Goal: Find contact information: Find contact information

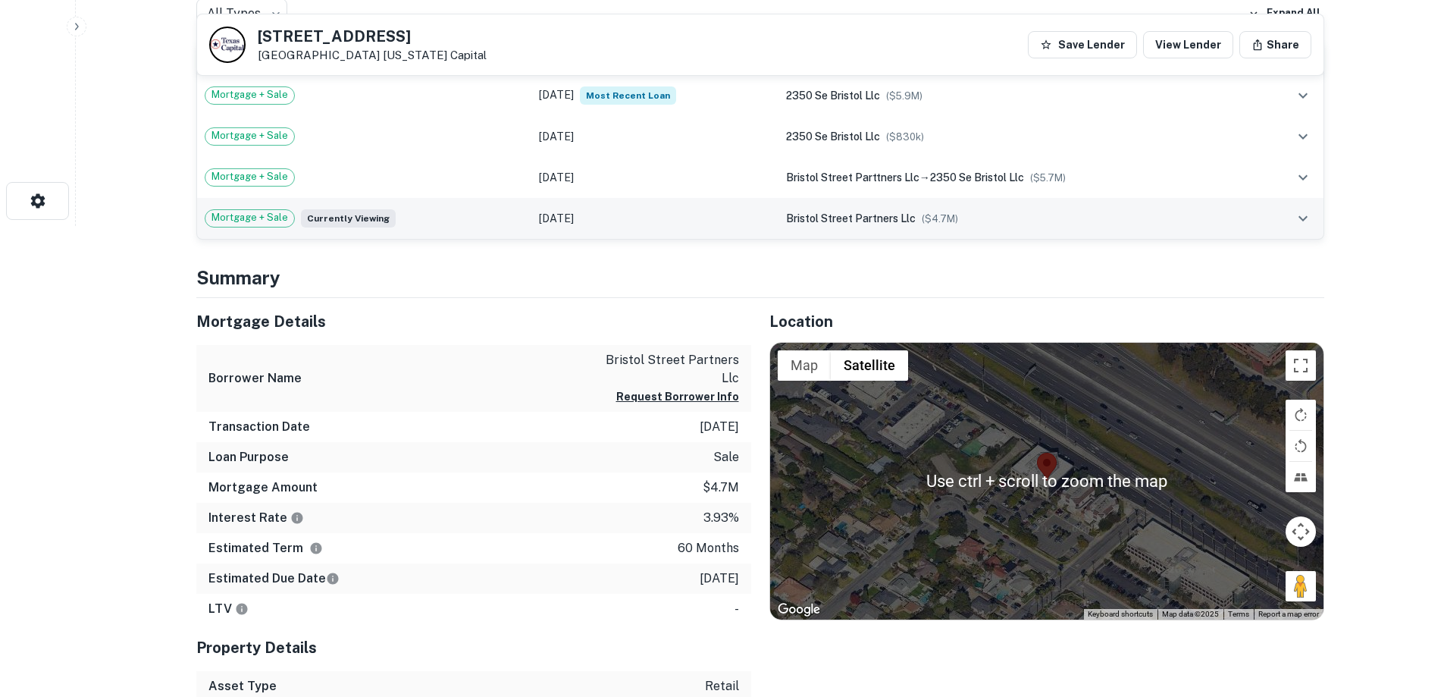
scroll to position [758, 0]
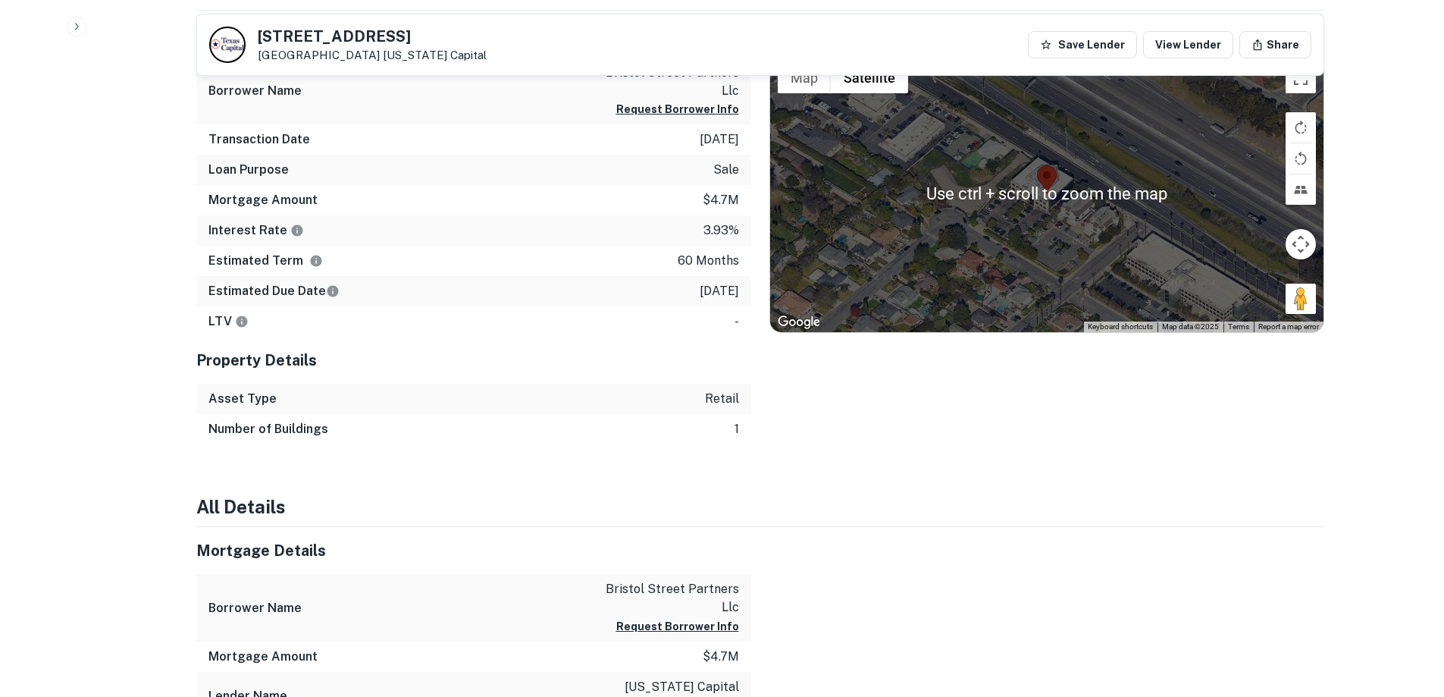
click at [1031, 277] on div at bounding box center [1046, 193] width 553 height 277
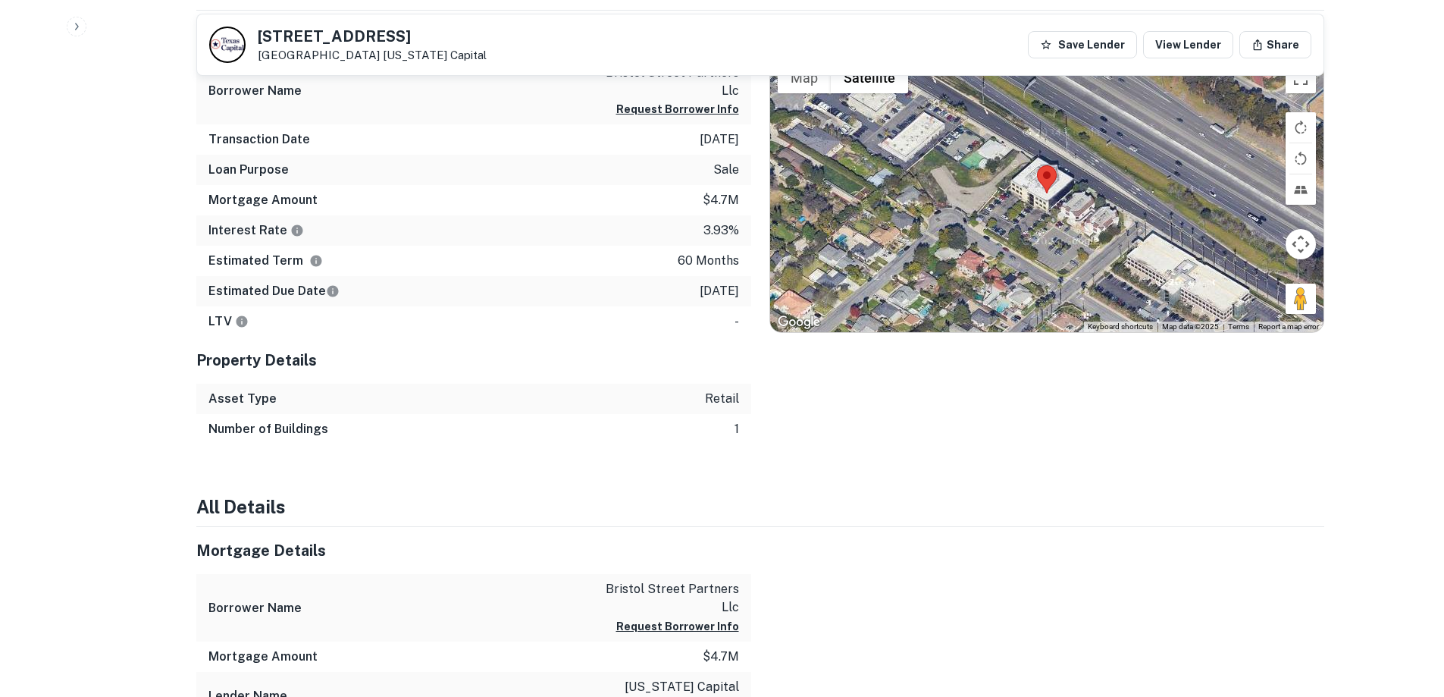
click at [1038, 236] on div at bounding box center [1046, 193] width 553 height 277
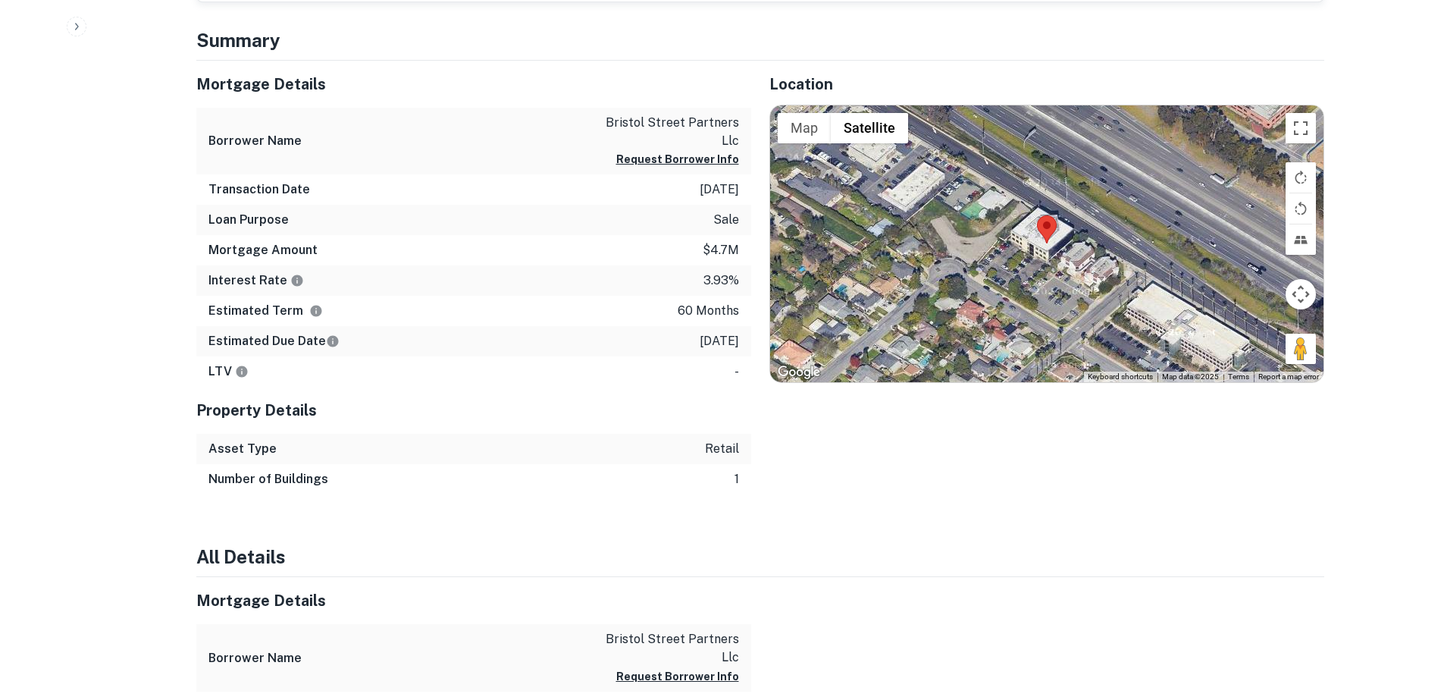
scroll to position [0, 0]
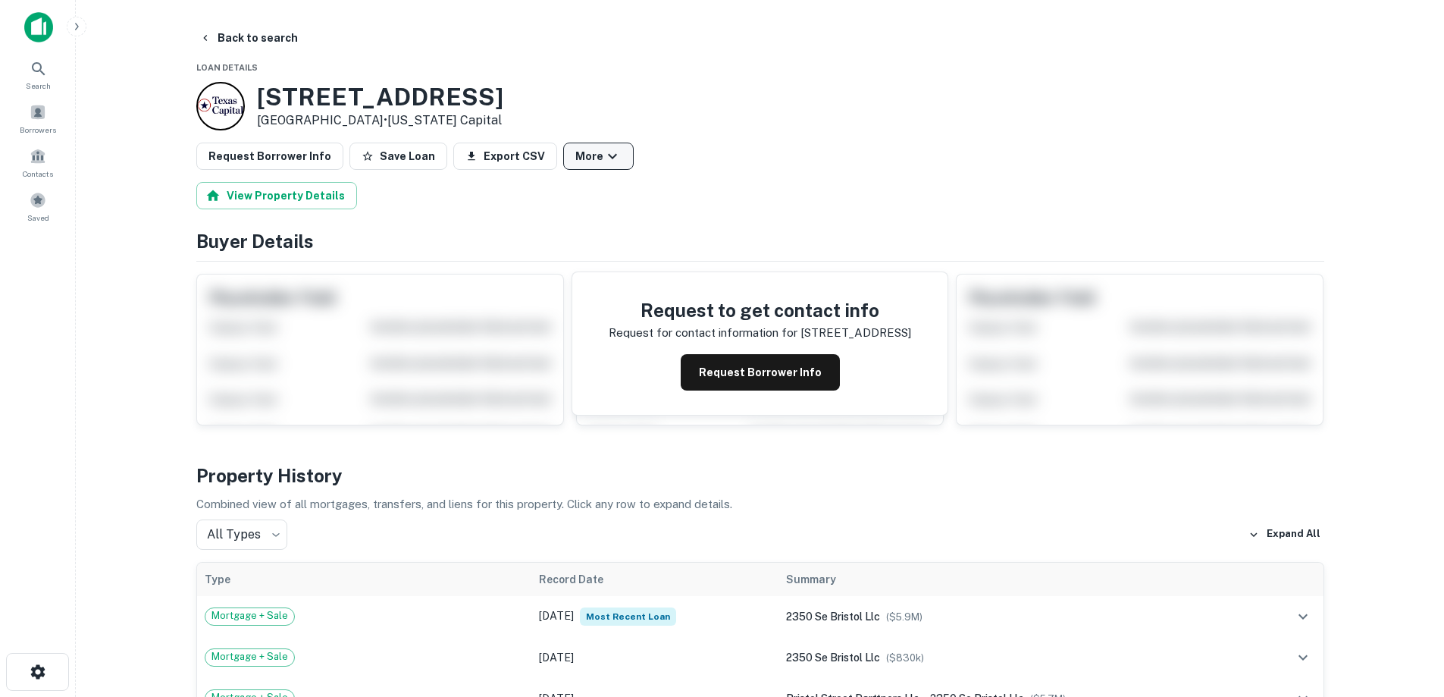
click at [603, 158] on icon "button" at bounding box center [612, 156] width 18 height 18
click at [596, 158] on div at bounding box center [727, 348] width 1455 height 697
click at [722, 390] on div "Request to get contact info Request for contact information for [STREET_ADDRESS…" at bounding box center [759, 343] width 375 height 142
click at [724, 371] on button "Request Borrower Info" at bounding box center [760, 372] width 159 height 36
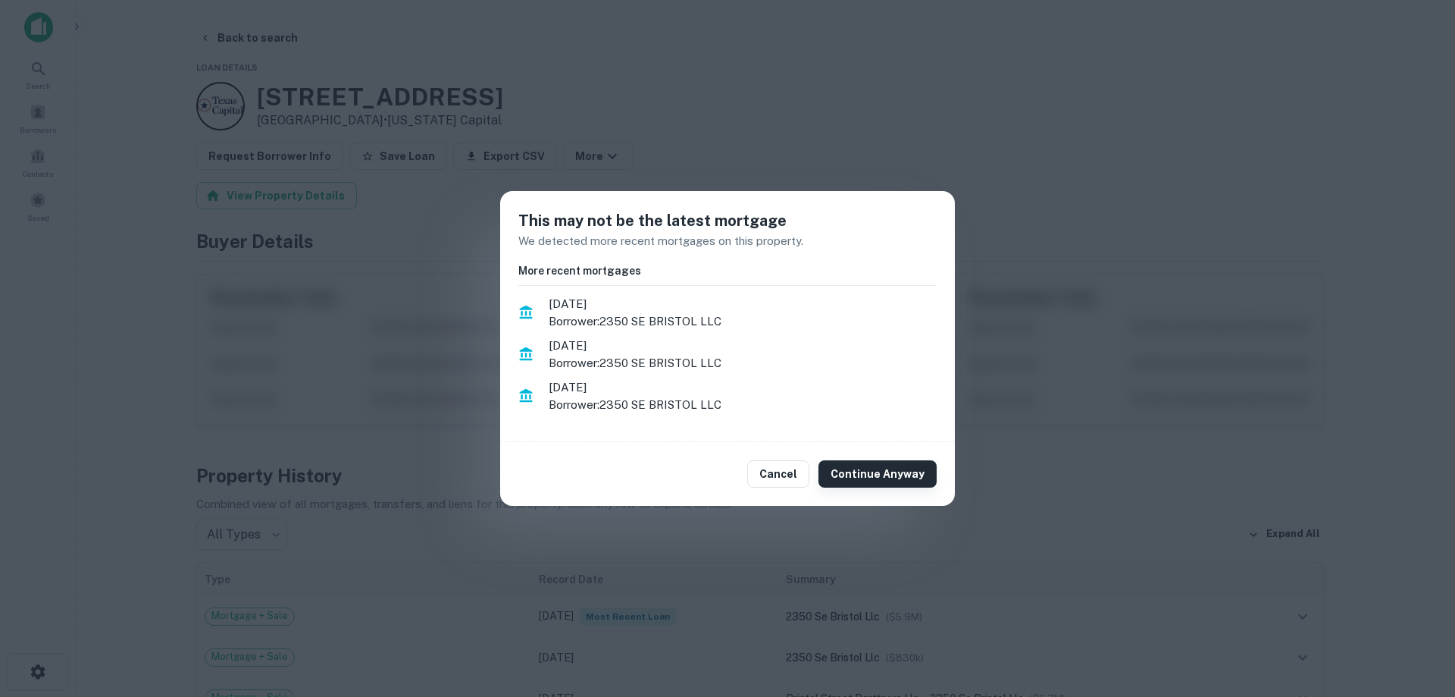
click at [908, 468] on button "Continue Anyway" at bounding box center [878, 473] width 118 height 27
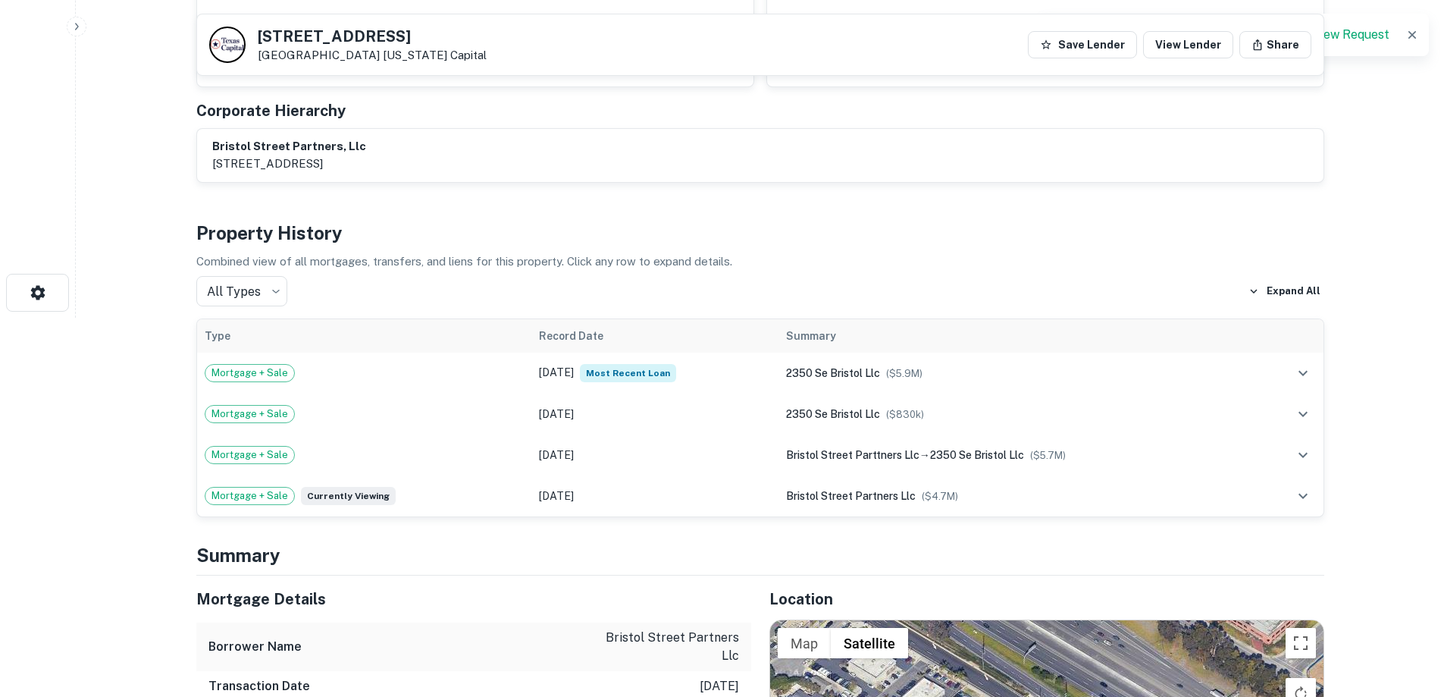
scroll to position [758, 0]
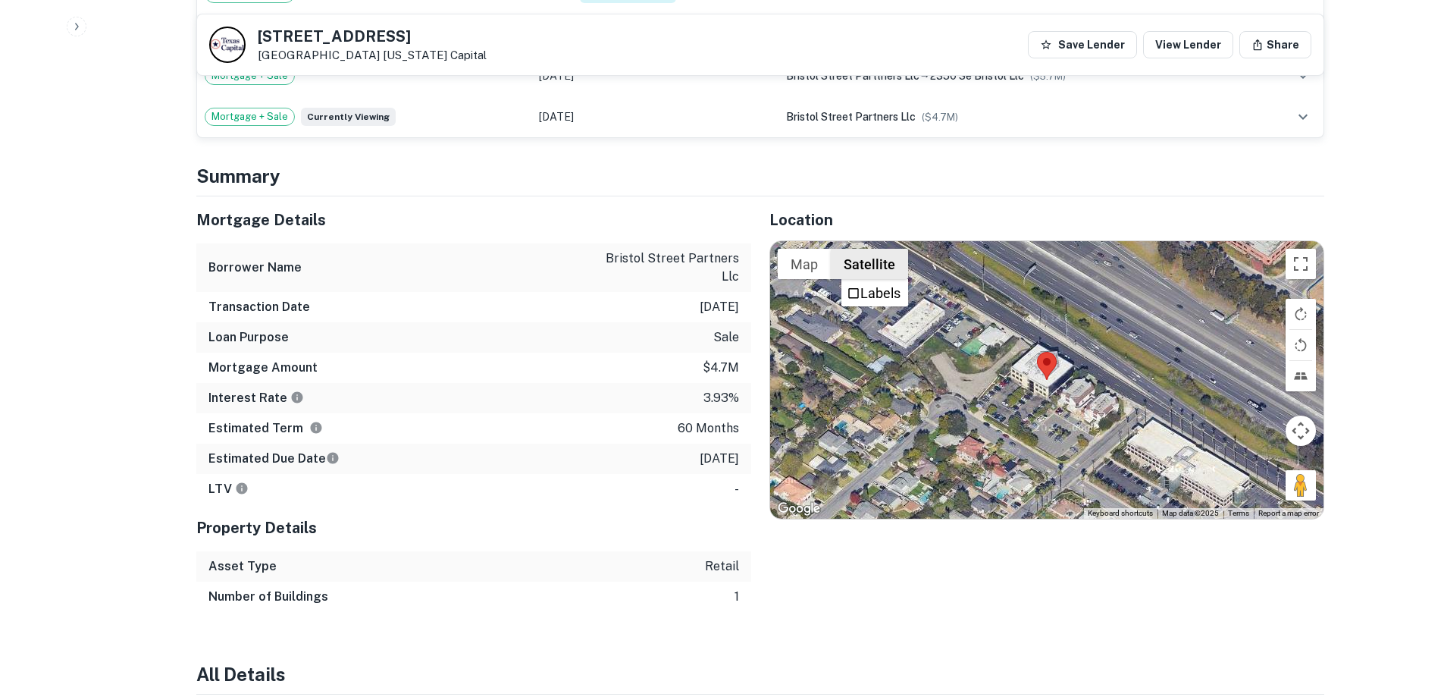
click at [821, 265] on button "Map" at bounding box center [804, 264] width 53 height 30
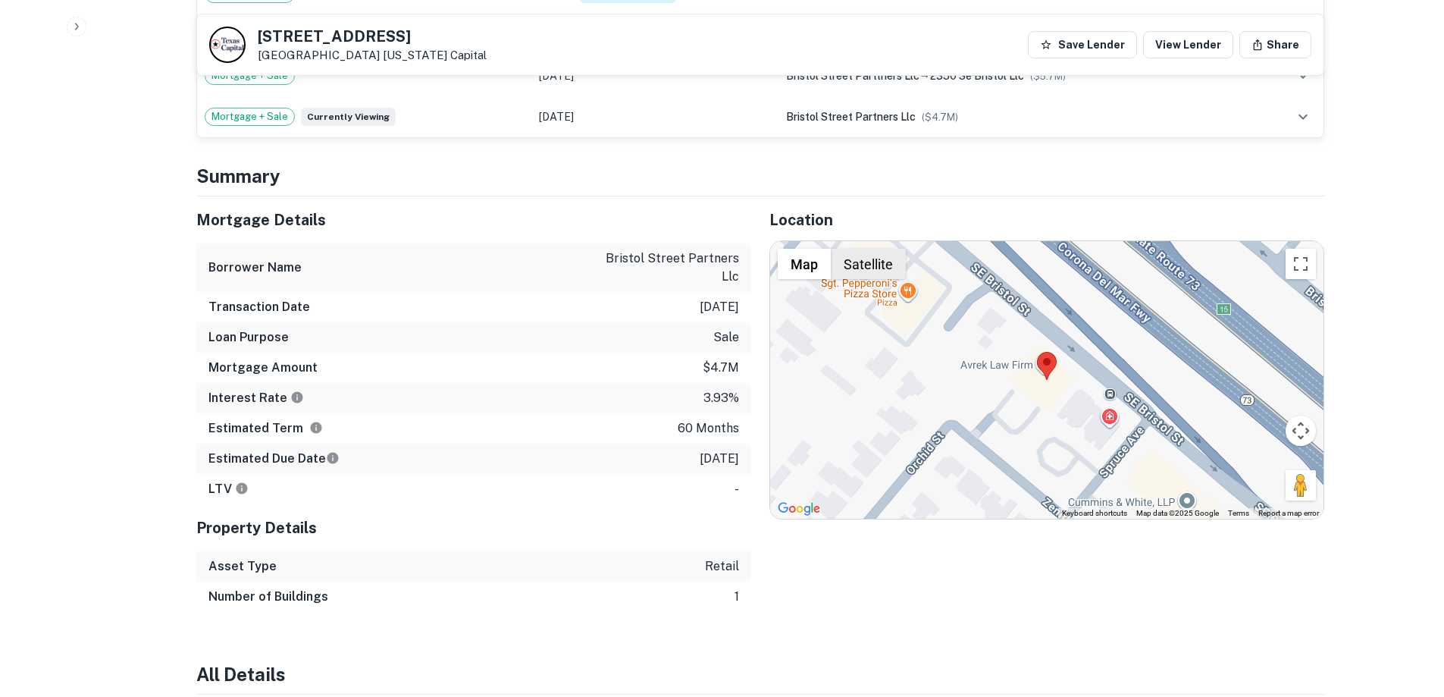
click at [856, 268] on button "Satellite" at bounding box center [868, 264] width 75 height 30
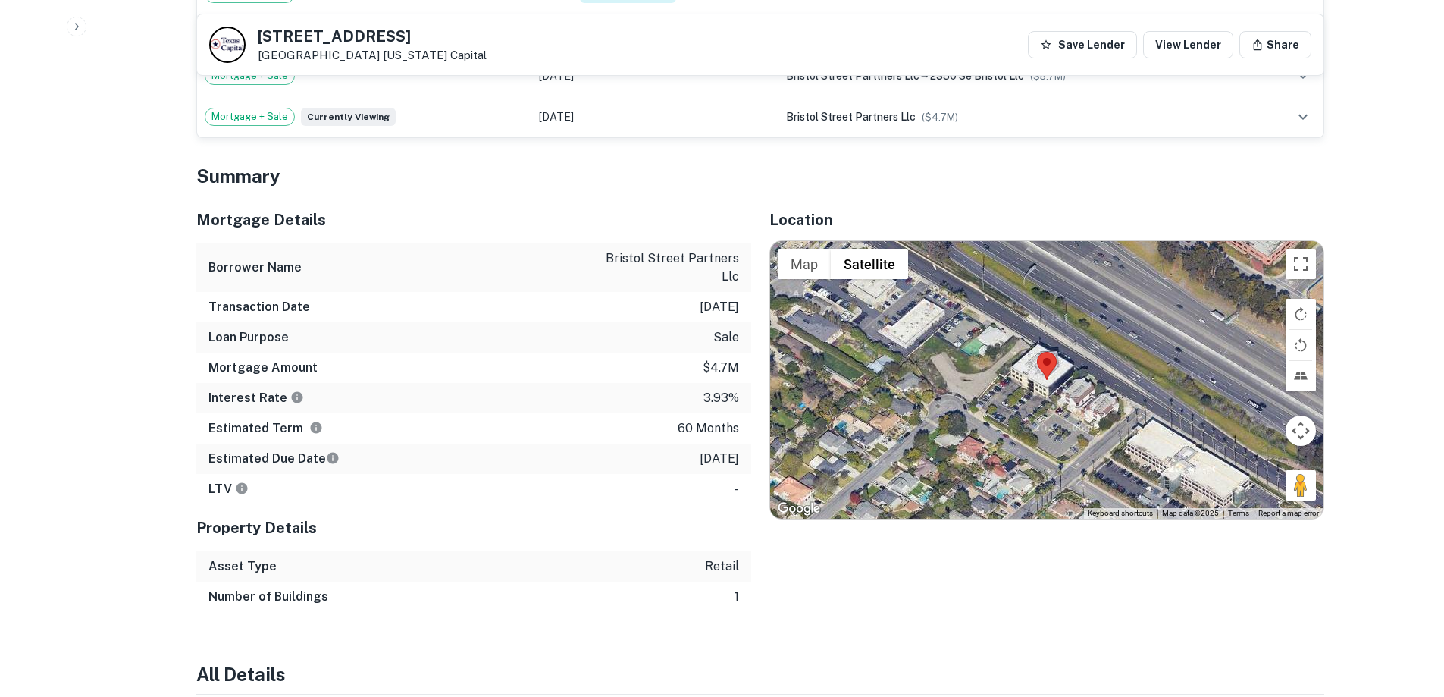
click at [1197, 342] on div at bounding box center [1046, 379] width 553 height 277
click at [1304, 263] on button "Toggle fullscreen view" at bounding box center [1300, 264] width 30 height 30
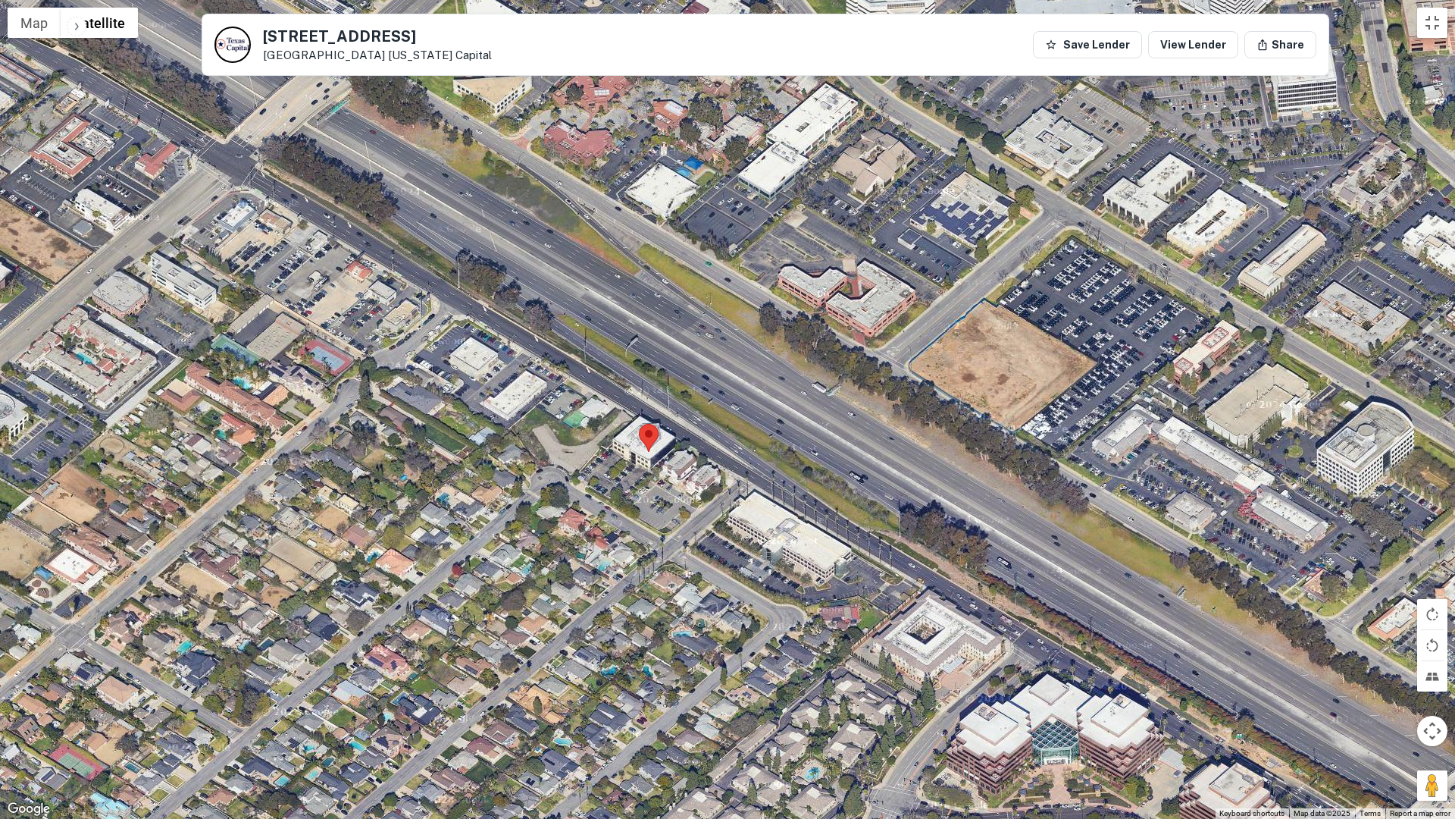
drag, startPoint x: 837, startPoint y: 322, endPoint x: 799, endPoint y: 354, distance: 49.5
click at [799, 354] on div at bounding box center [727, 409] width 1455 height 819
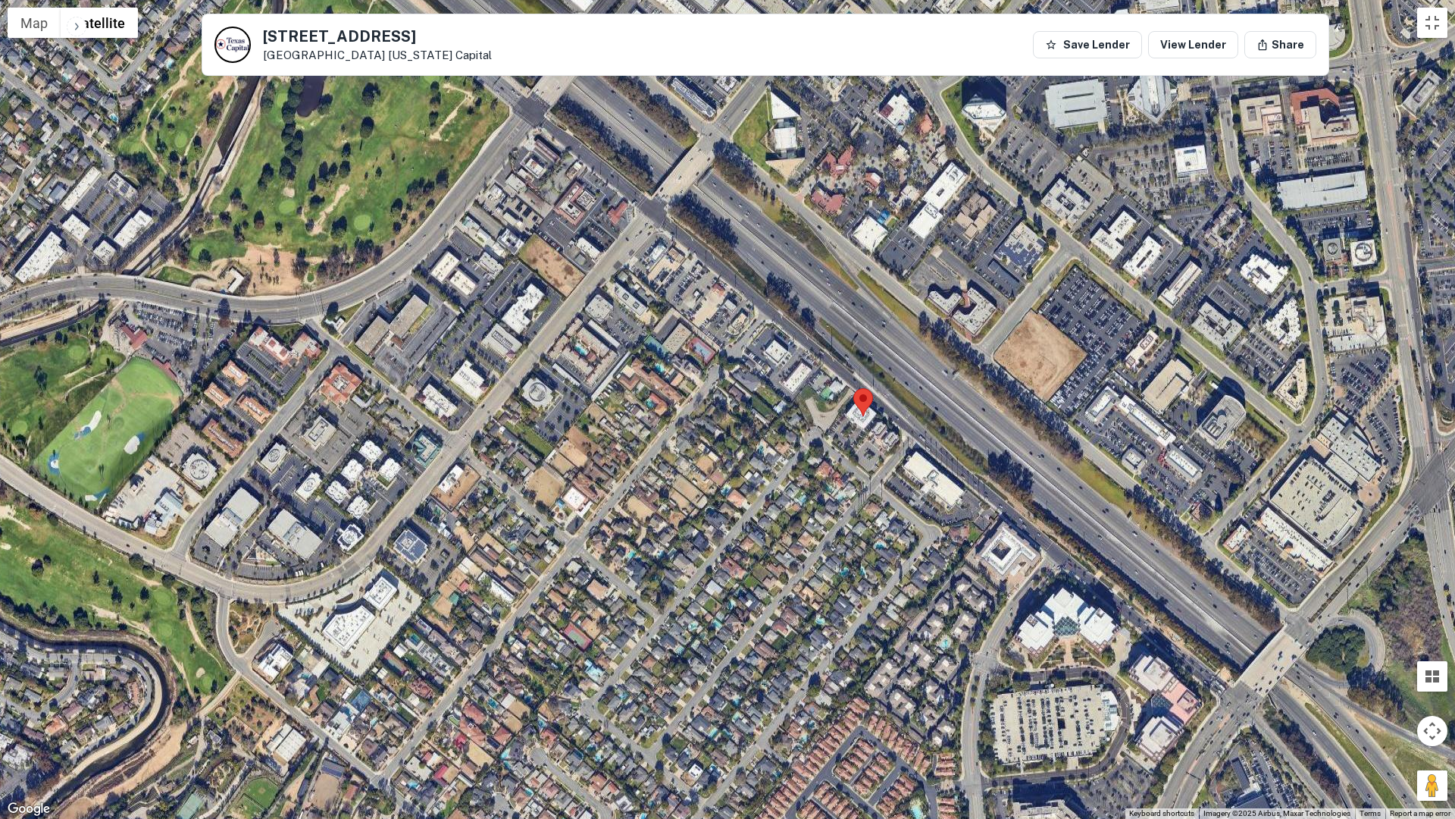
drag, startPoint x: 1016, startPoint y: 468, endPoint x: 989, endPoint y: 435, distance: 42.5
click at [989, 435] on div at bounding box center [727, 409] width 1455 height 819
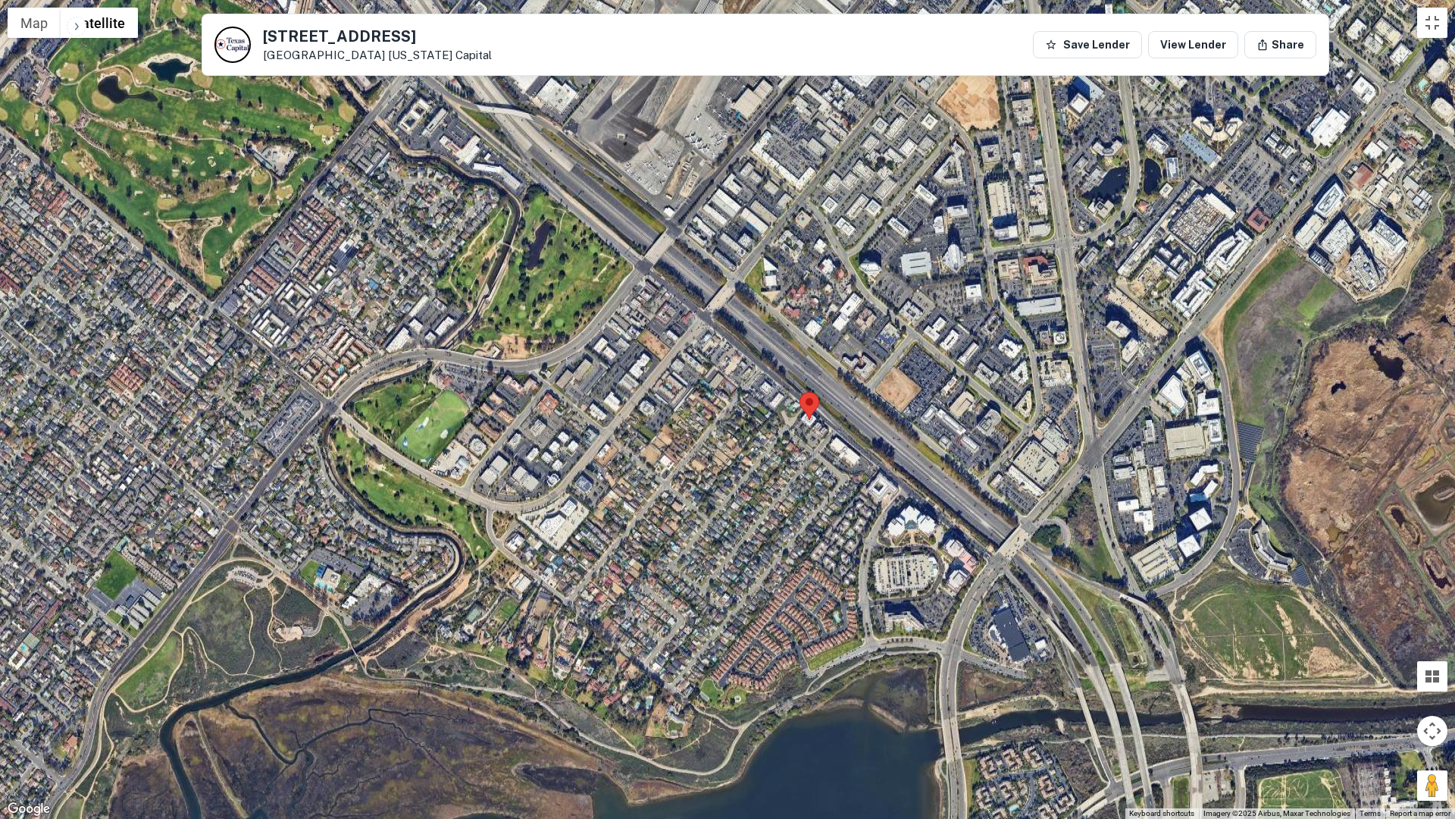
drag, startPoint x: 961, startPoint y: 449, endPoint x: 947, endPoint y: 447, distance: 13.8
click at [947, 447] on div at bounding box center [727, 409] width 1455 height 819
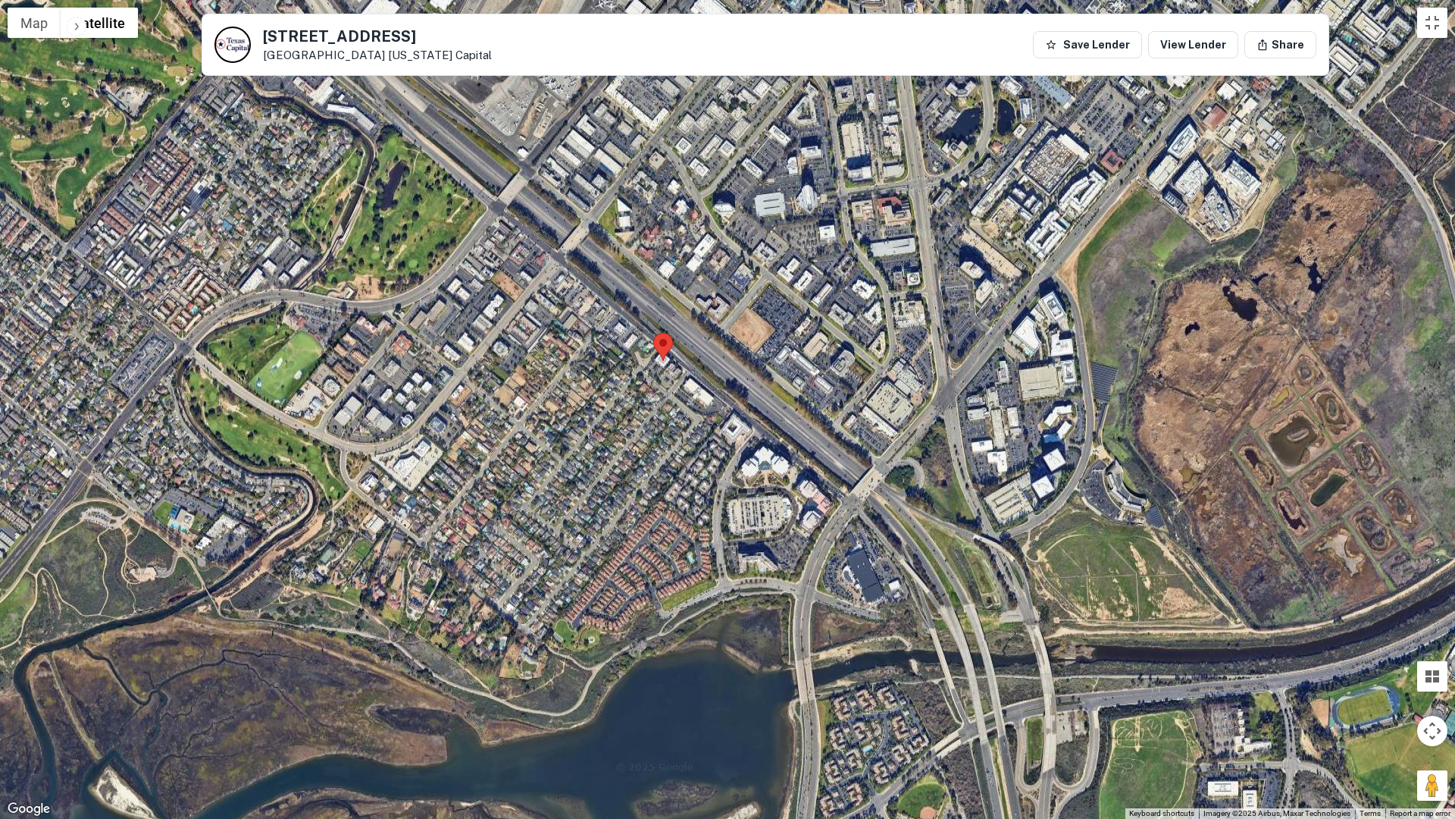
drag, startPoint x: 1050, startPoint y: 475, endPoint x: 903, endPoint y: 416, distance: 159.2
click at [903, 416] on div at bounding box center [727, 409] width 1455 height 819
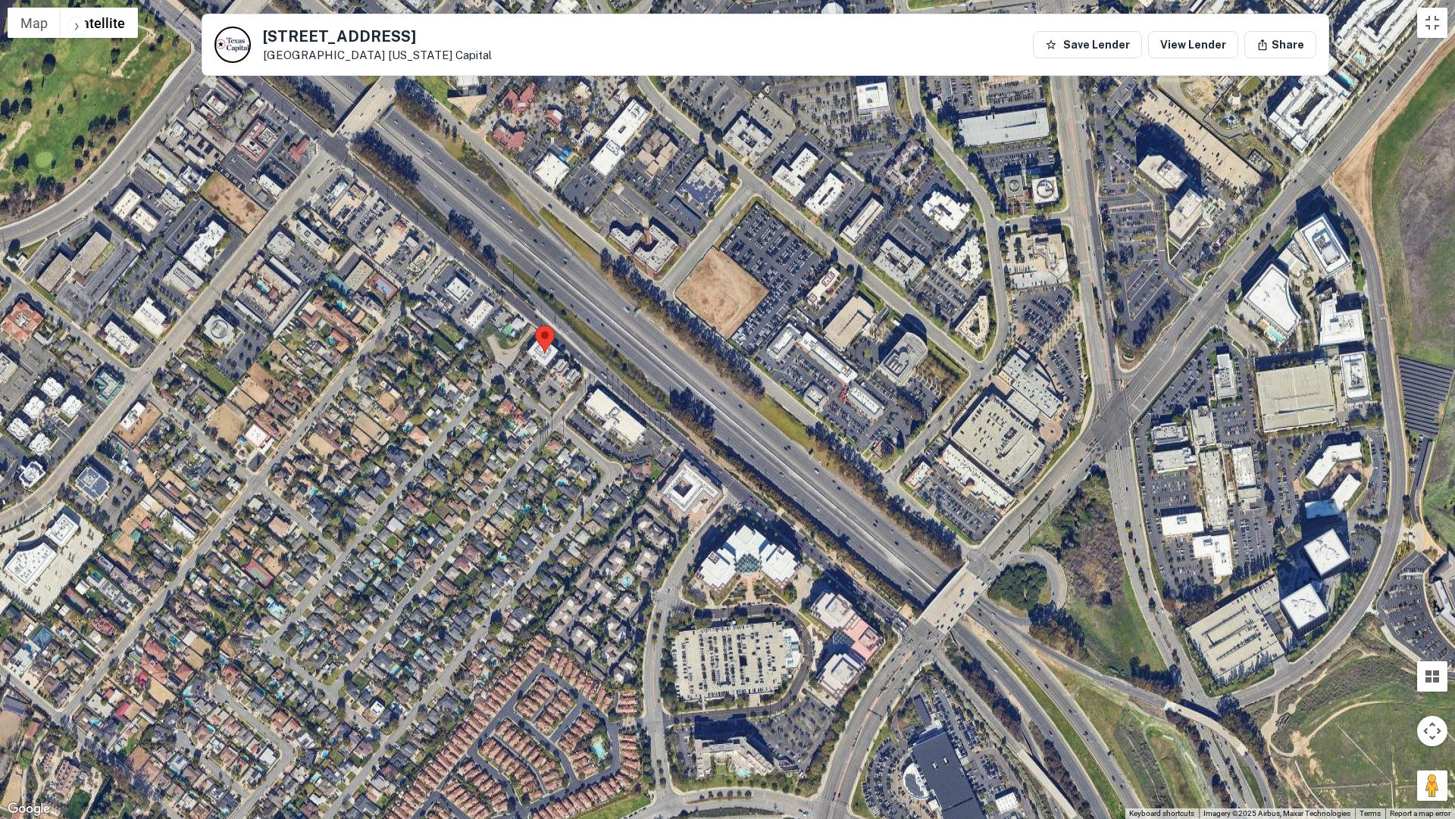
drag, startPoint x: 749, startPoint y: 372, endPoint x: 775, endPoint y: 395, distance: 34.9
click at [775, 395] on div at bounding box center [727, 409] width 1455 height 819
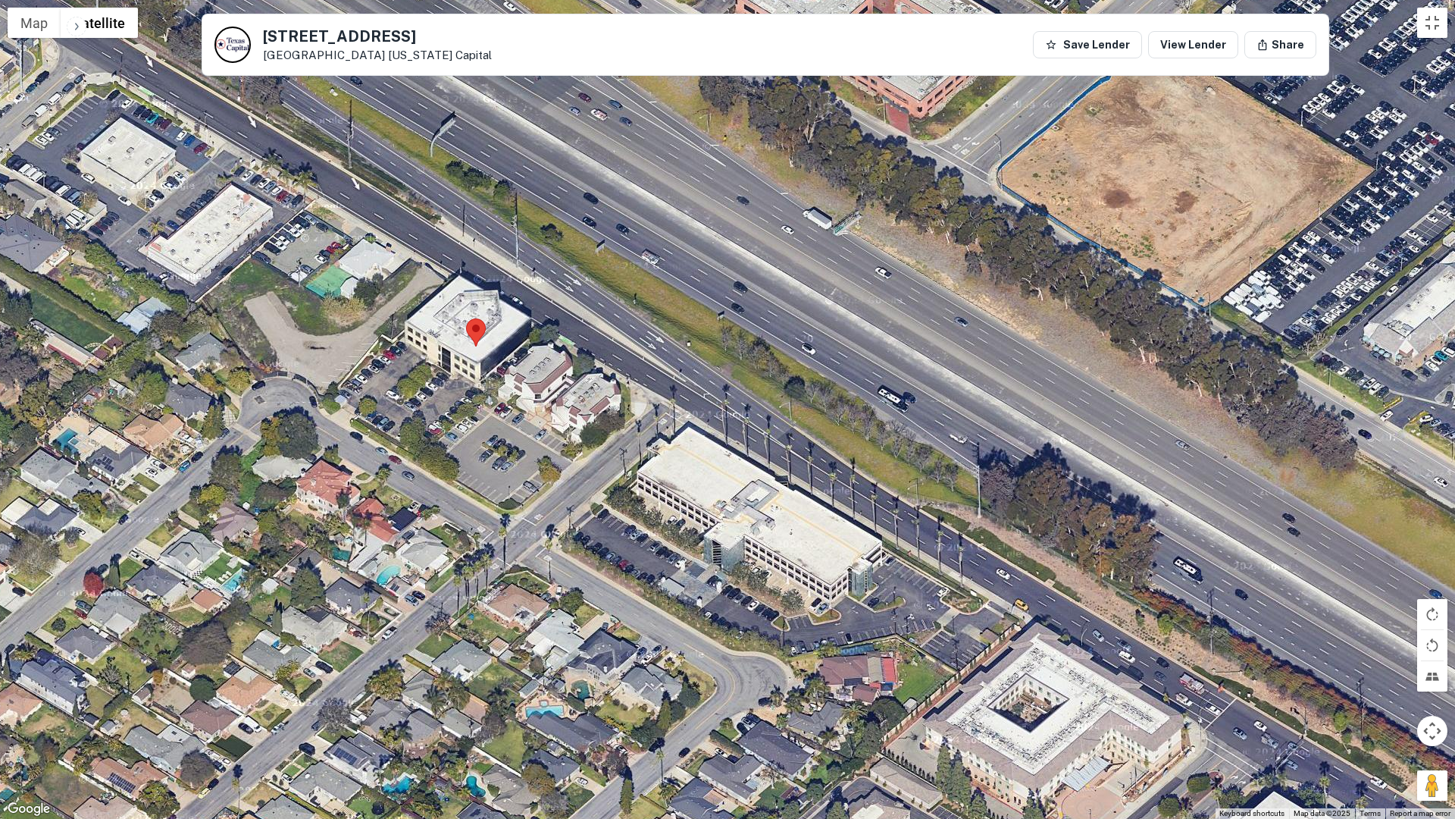
drag, startPoint x: 518, startPoint y: 360, endPoint x: 500, endPoint y: 368, distance: 19.0
click at [509, 368] on div at bounding box center [727, 409] width 1455 height 819
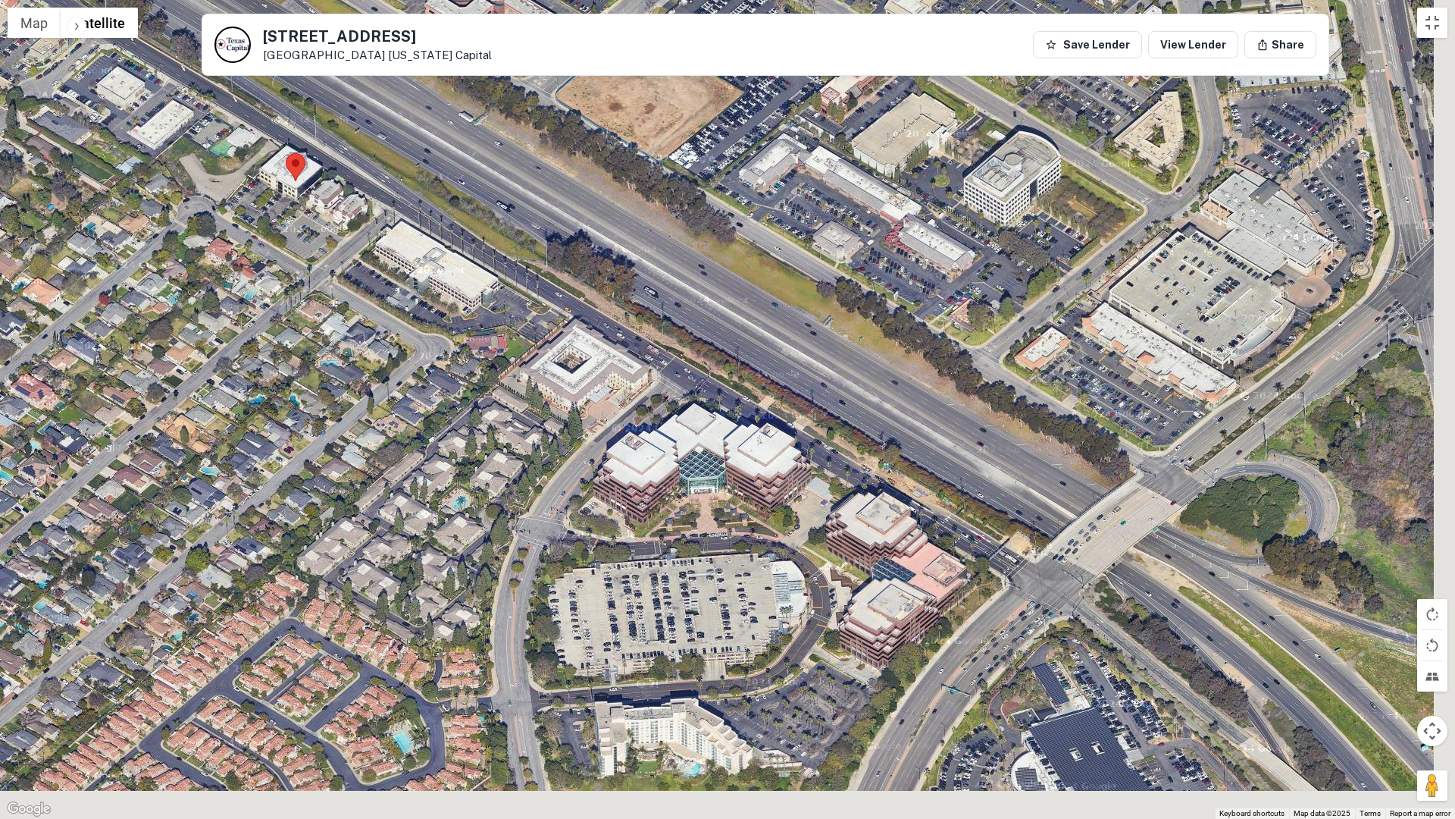
drag, startPoint x: 744, startPoint y: 443, endPoint x: 574, endPoint y: 258, distance: 250.5
click at [574, 258] on div at bounding box center [727, 409] width 1455 height 819
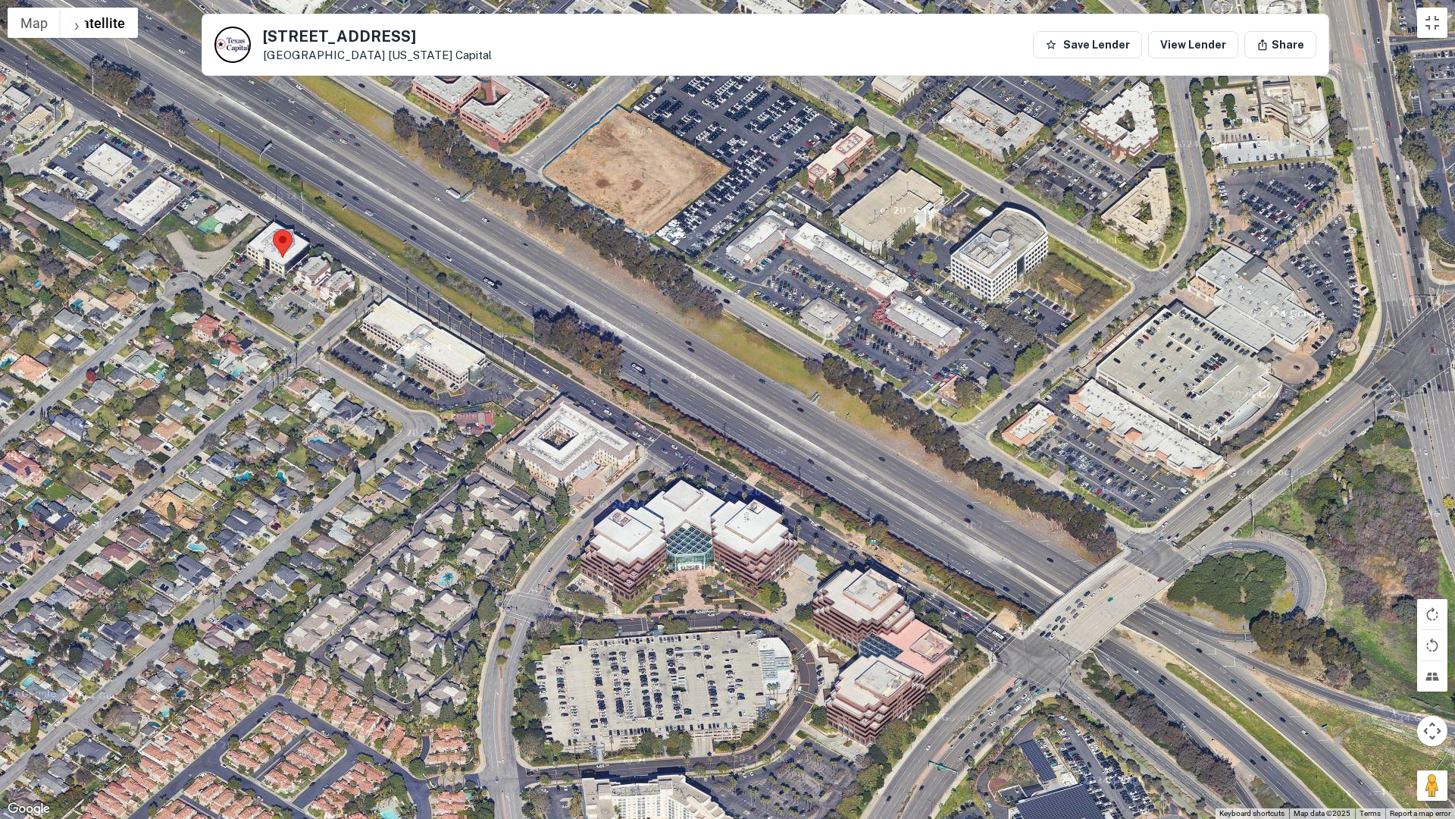
drag, startPoint x: 729, startPoint y: 313, endPoint x: 875, endPoint y: 516, distance: 249.9
click at [875, 516] on div at bounding box center [727, 409] width 1455 height 819
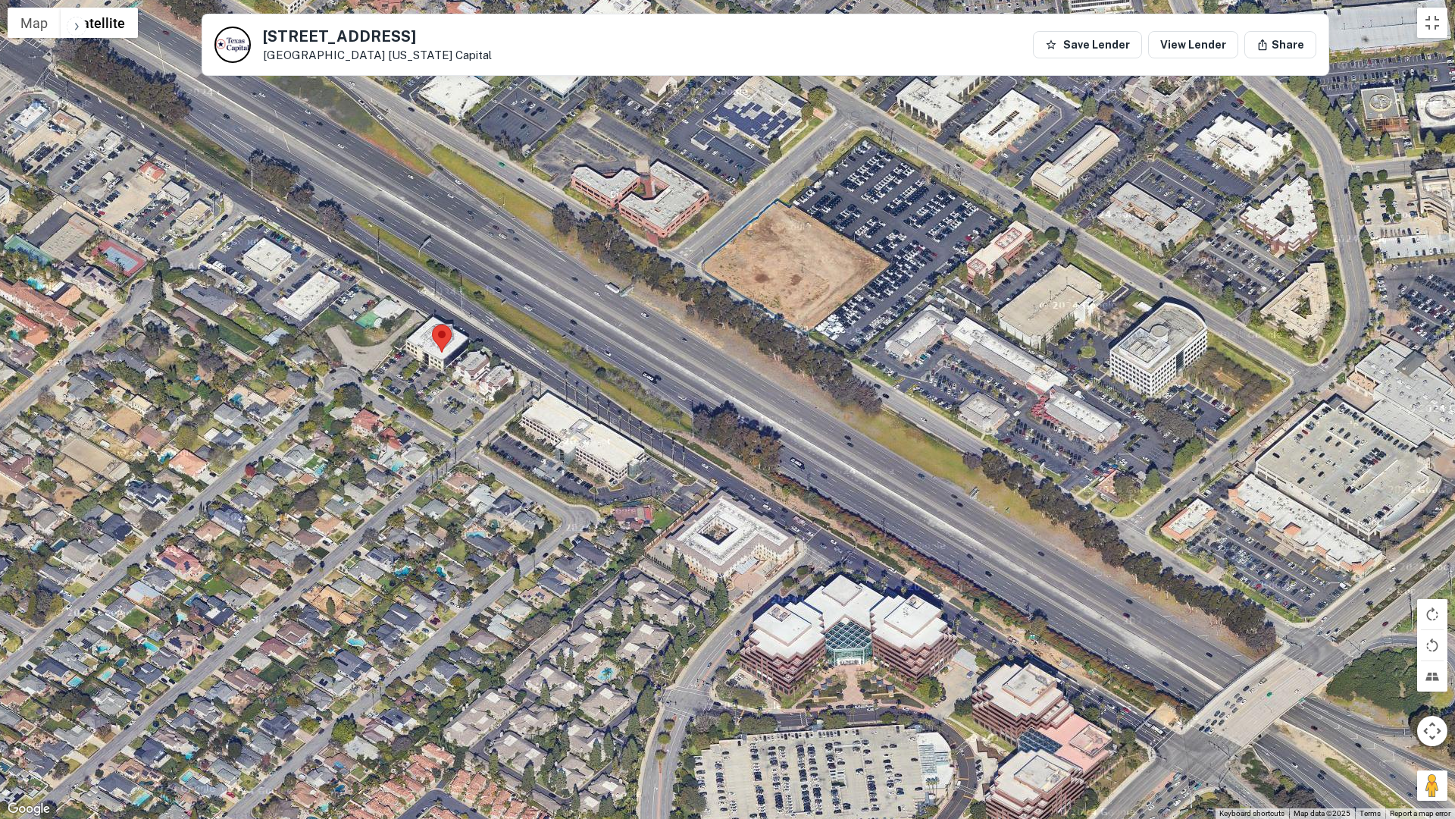
drag, startPoint x: 448, startPoint y: 286, endPoint x: 607, endPoint y: 381, distance: 185.2
click at [607, 381] on div at bounding box center [727, 409] width 1455 height 819
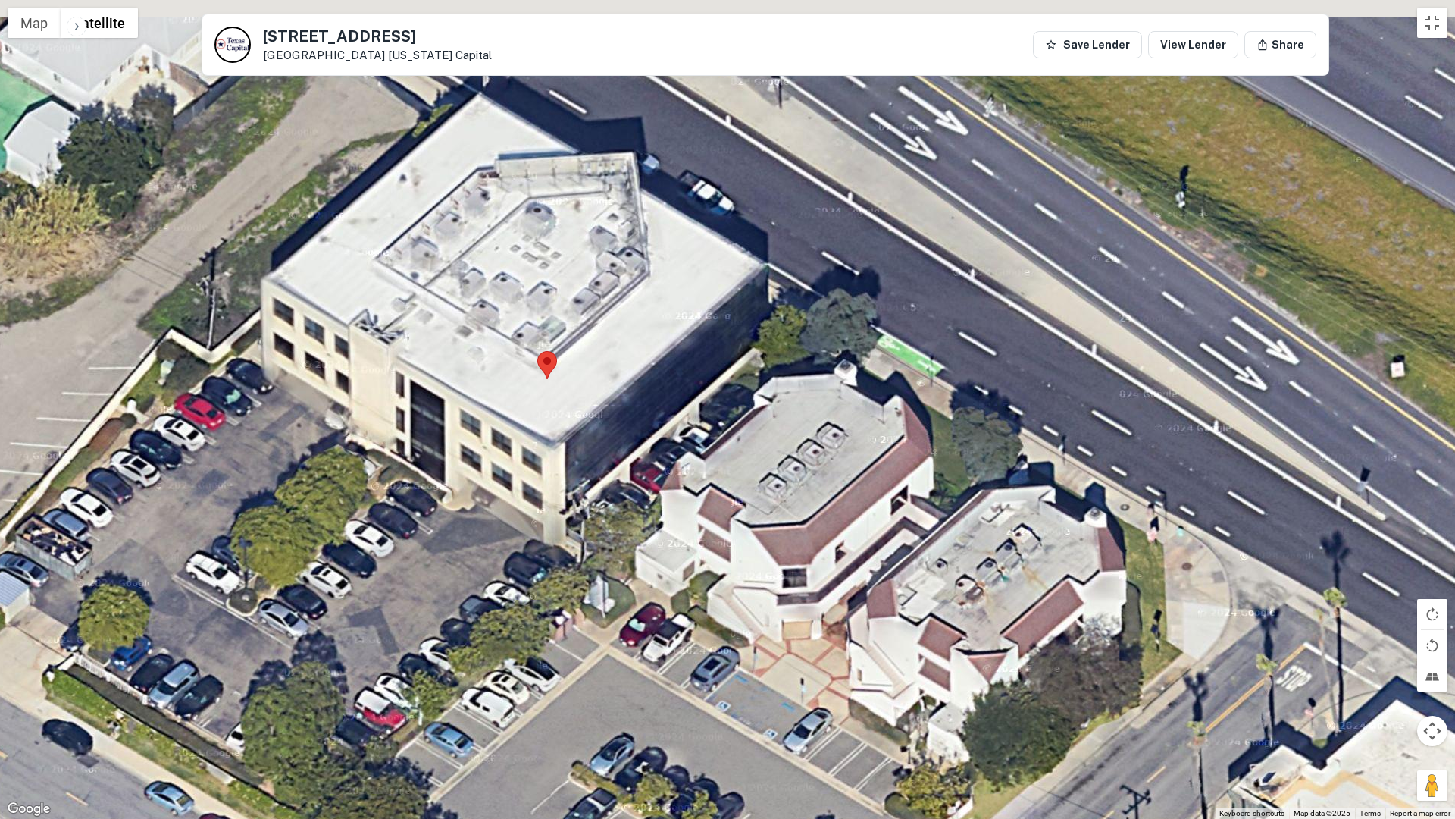
drag, startPoint x: 407, startPoint y: 273, endPoint x: 468, endPoint y: 397, distance: 138.6
click at [468, 397] on div at bounding box center [727, 409] width 1455 height 819
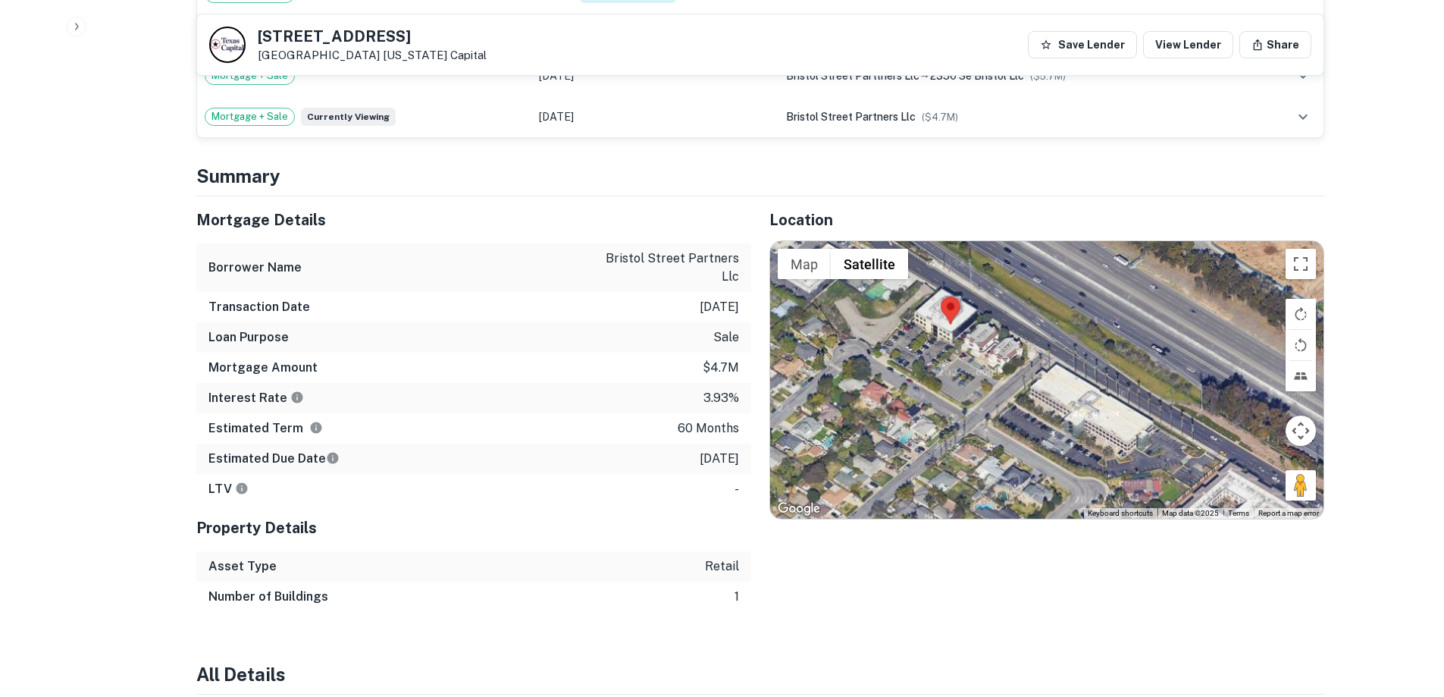
drag, startPoint x: 1013, startPoint y: 441, endPoint x: 1166, endPoint y: 397, distance: 160.0
click at [1166, 397] on div at bounding box center [1046, 379] width 553 height 277
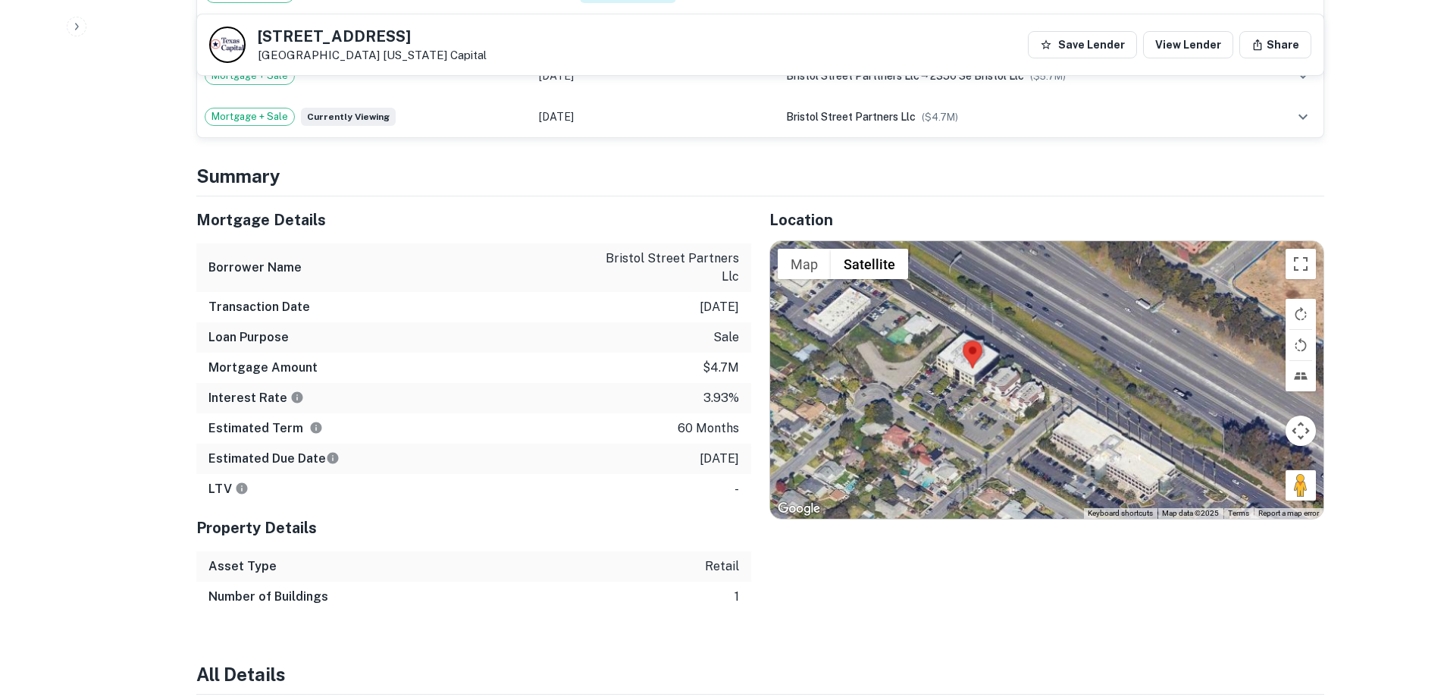
drag, startPoint x: 966, startPoint y: 373, endPoint x: 988, endPoint y: 420, distance: 52.2
click at [988, 420] on div at bounding box center [1046, 379] width 553 height 277
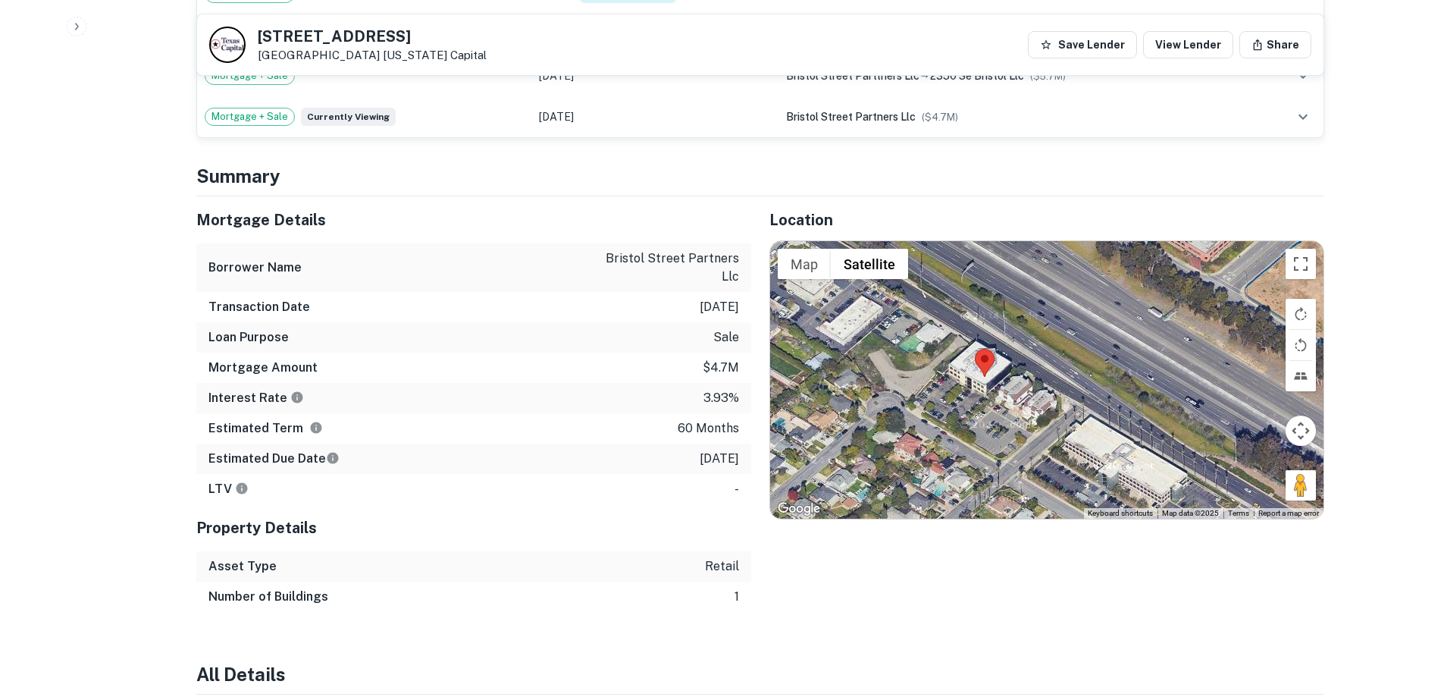
drag, startPoint x: 1107, startPoint y: 374, endPoint x: 1123, endPoint y: 383, distance: 18.7
click at [1122, 383] on div at bounding box center [1046, 379] width 553 height 277
